Goal: Check status: Check status

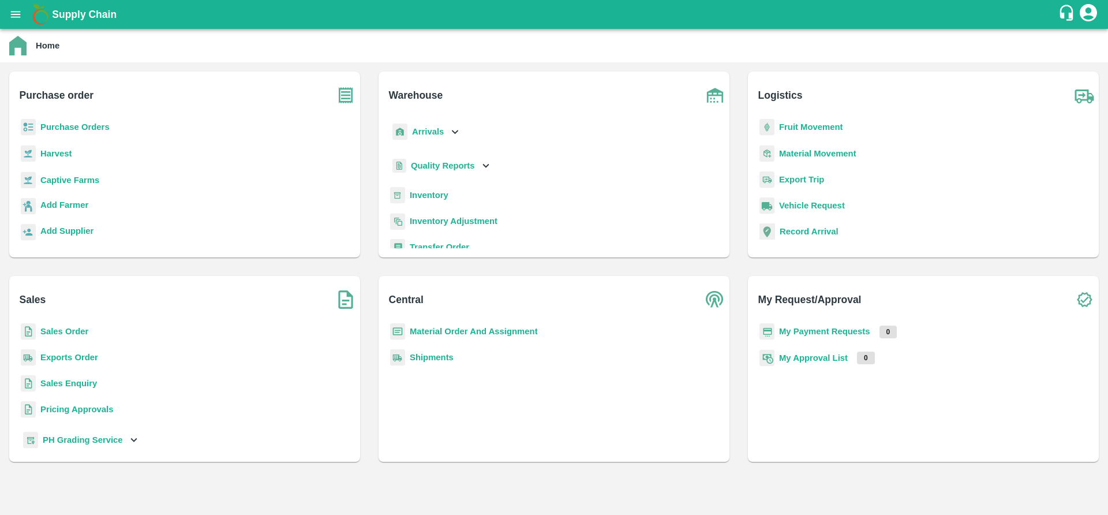
click at [70, 129] on b "Purchase Orders" at bounding box center [74, 126] width 69 height 9
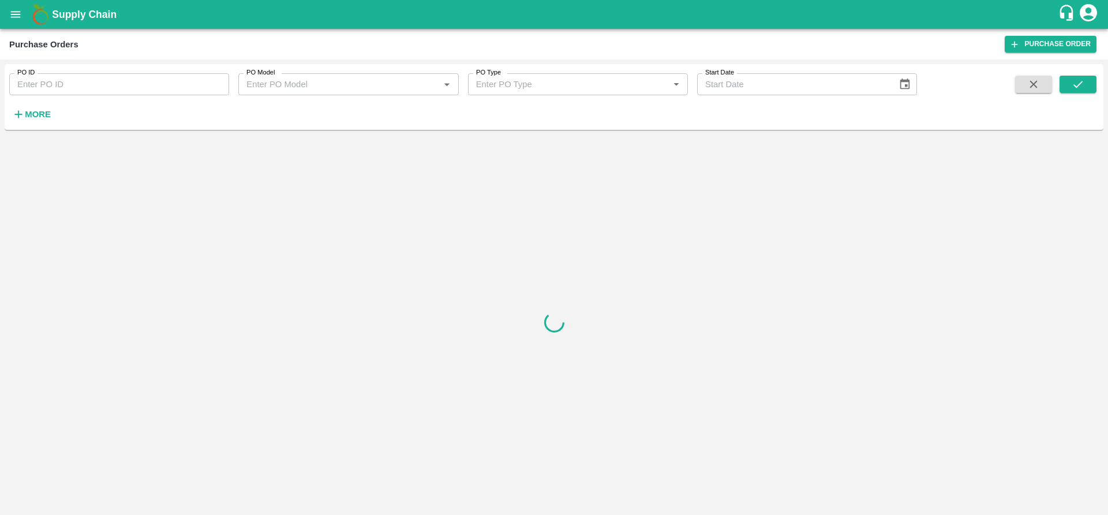
click at [102, 91] on input "PO ID" at bounding box center [119, 84] width 220 height 22
paste input "172225"
click at [1080, 76] on button "submit" at bounding box center [1077, 84] width 37 height 17
click at [167, 77] on input "172225" at bounding box center [119, 84] width 220 height 22
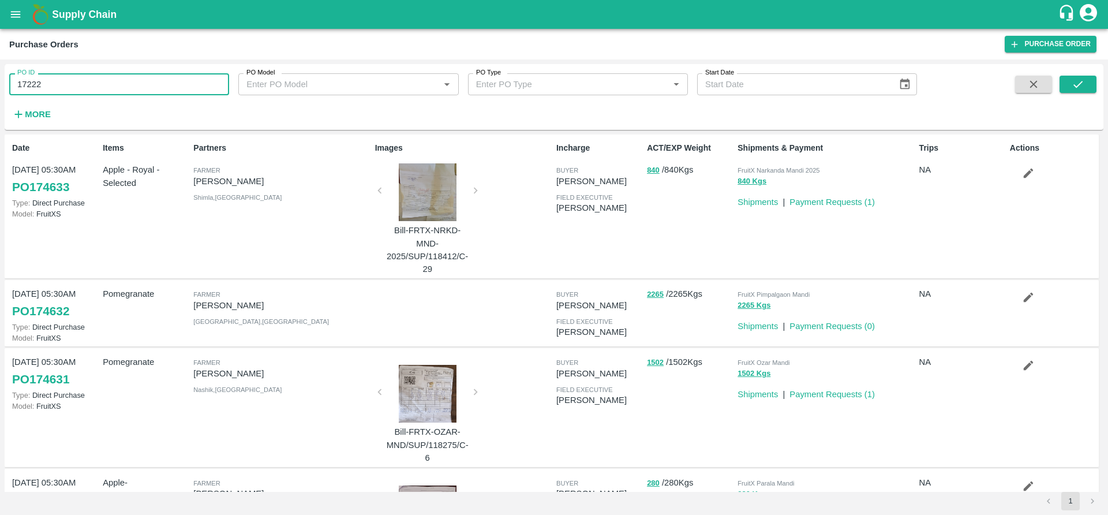
type input "172225"
click at [1080, 80] on icon "submit" at bounding box center [1077, 84] width 13 height 13
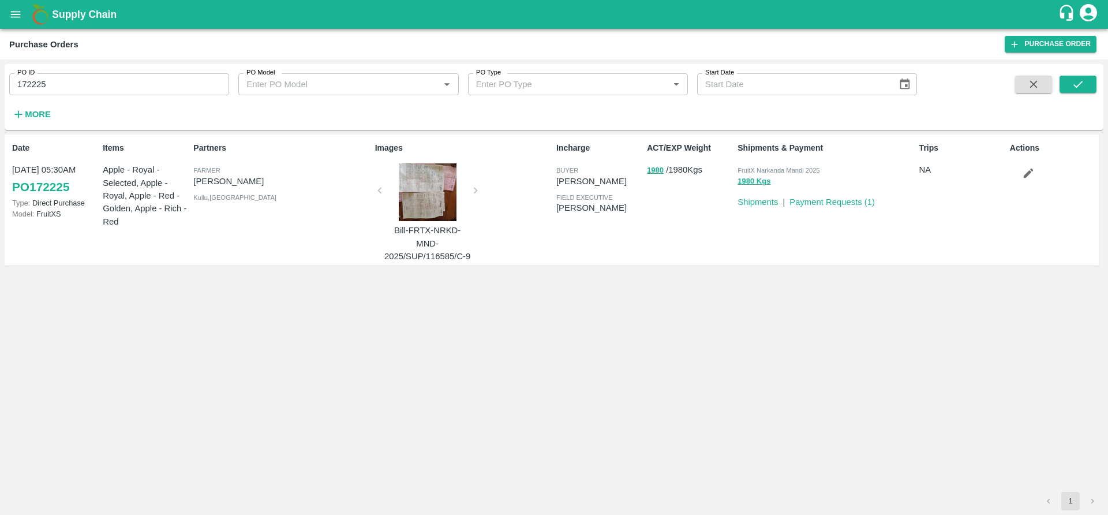
click at [59, 182] on link "PO 172225" at bounding box center [40, 187] width 57 height 21
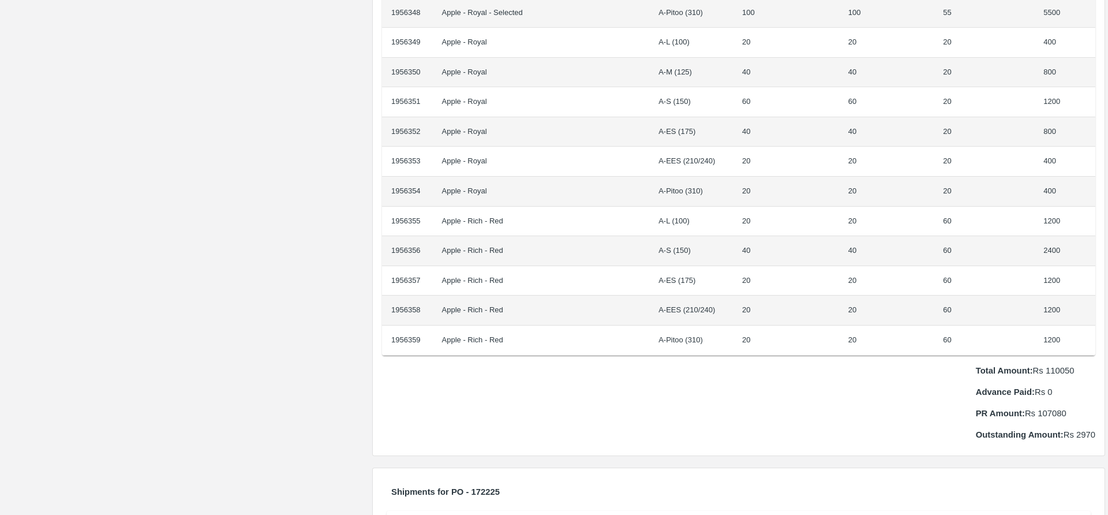
scroll to position [641, 0]
click at [1062, 406] on p "PR Amount: Rs 107080" at bounding box center [1035, 412] width 119 height 13
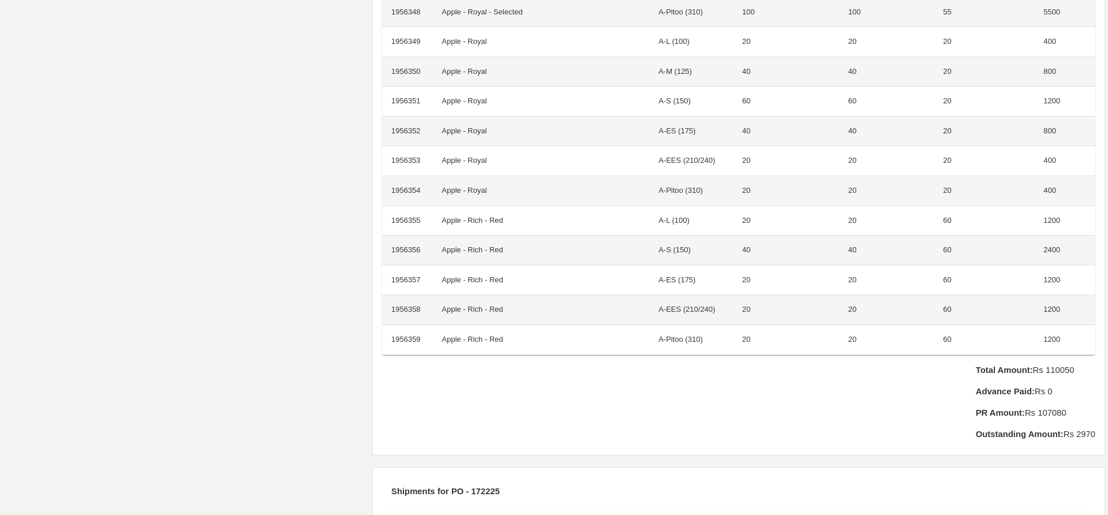
click at [1062, 406] on p "PR Amount: Rs 107080" at bounding box center [1035, 412] width 119 height 13
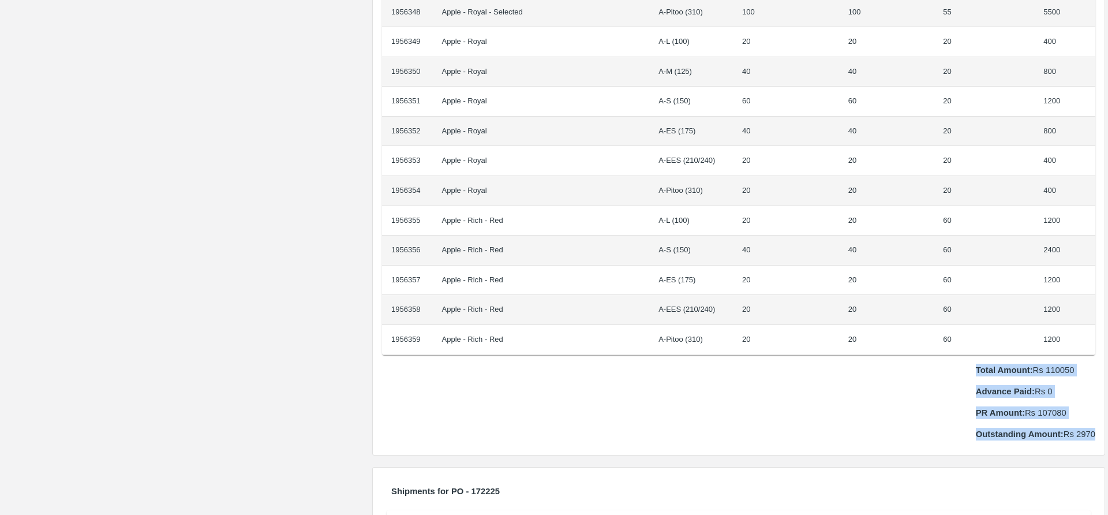
drag, startPoint x: 970, startPoint y: 363, endPoint x: 1107, endPoint y: 436, distance: 154.9
click at [1107, 436] on div "Supply Chain Purchase Order - 172225 Payment Requests Edit View Logs View Trace…" at bounding box center [554, 257] width 1108 height 515
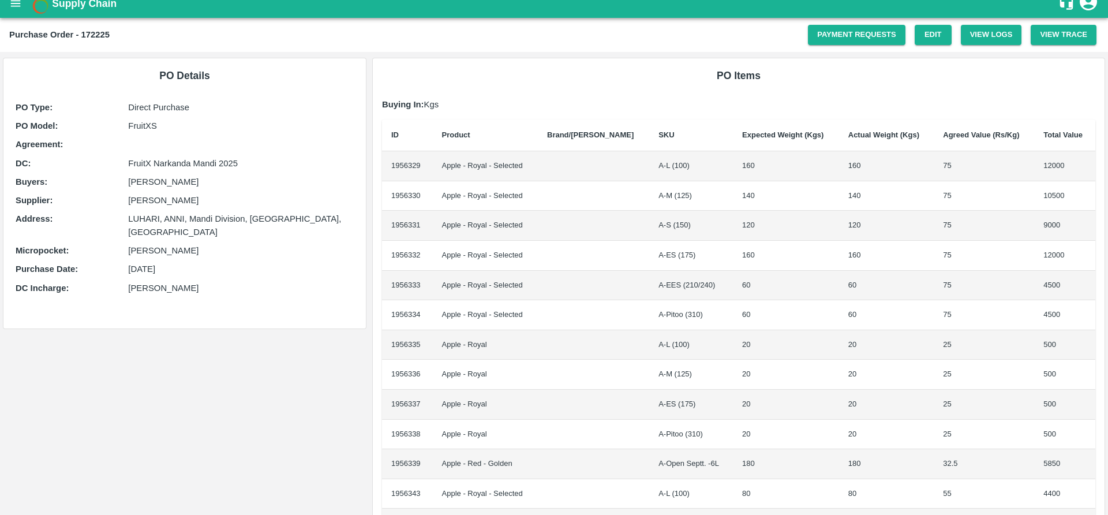
scroll to position [0, 0]
